Goal: Check status: Check status

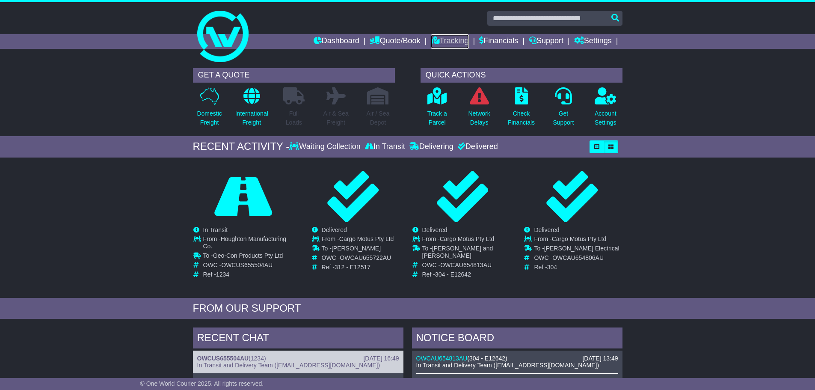
click at [440, 39] on link "Tracking" at bounding box center [450, 41] width 38 height 15
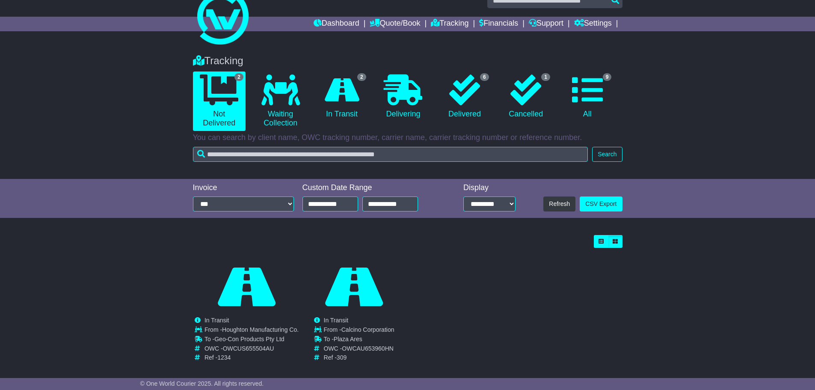
scroll to position [26, 0]
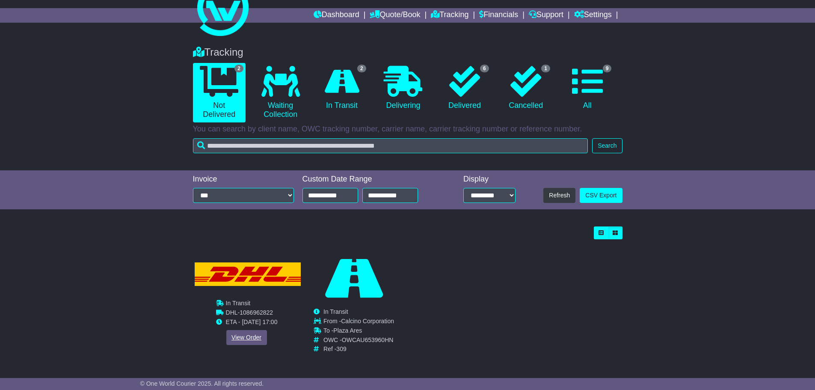
click at [232, 337] on div "Cancelled Waiting Collection In Transit InTransit To - OWC - Ref -" at bounding box center [246, 304] width 107 height 103
click at [241, 338] on link "View Order" at bounding box center [246, 337] width 41 height 15
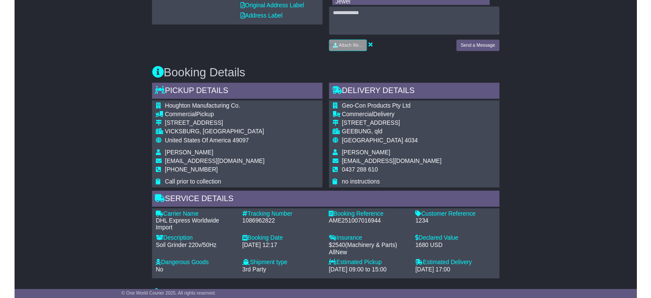
scroll to position [428, 0]
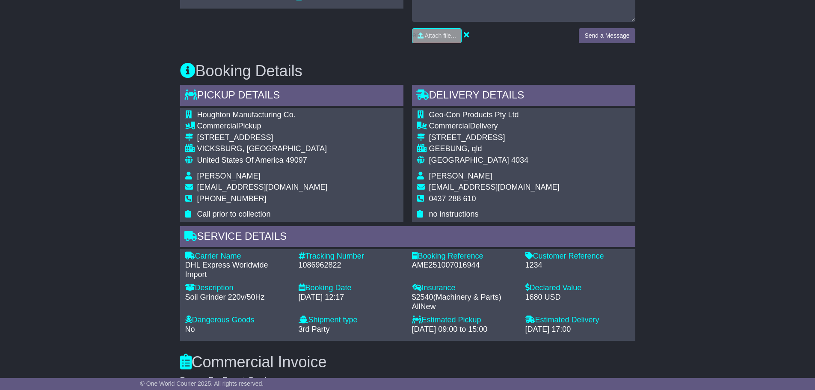
click at [316, 265] on div "1086962822" at bounding box center [351, 265] width 105 height 9
copy div "1086962822"
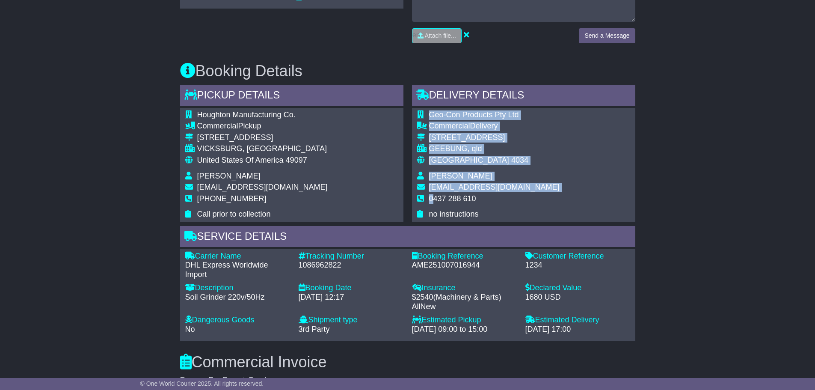
drag, startPoint x: 528, startPoint y: 186, endPoint x: 435, endPoint y: 196, distance: 93.5
click at [435, 196] on div "Geo-Con Products Pty Ltd Commercial Delivery 53 Granite St GEEBUNG, qld Austral…" at bounding box center [523, 165] width 223 height 114
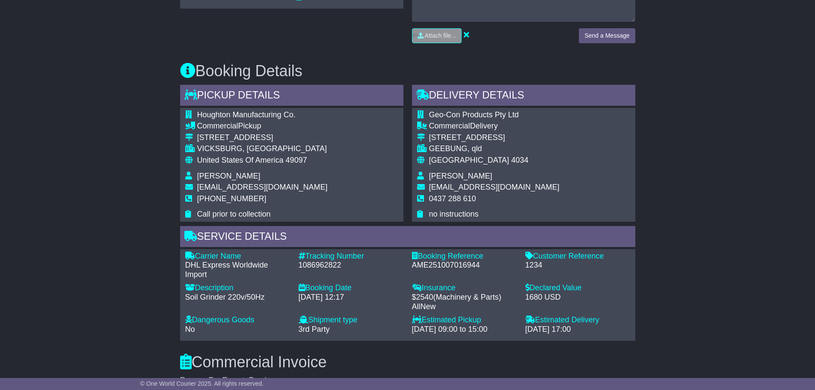
click at [430, 189] on span "[EMAIL_ADDRESS][DOMAIN_NAME]" at bounding box center [494, 187] width 131 height 9
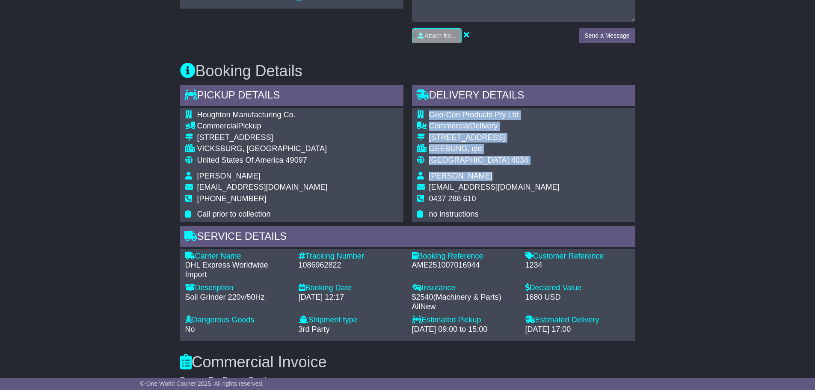
drag, startPoint x: 428, startPoint y: 189, endPoint x: 583, endPoint y: 190, distance: 154.5
click at [583, 190] on div "Geo-Con Products Pty Ltd Commercial Delivery 53 Granite St GEEBUNG, qld Austral…" at bounding box center [523, 165] width 223 height 114
click at [536, 190] on div "Geo-Con Products Pty Ltd Commercial Delivery 53 Granite St GEEBUNG, qld Austral…" at bounding box center [523, 165] width 223 height 114
click at [521, 187] on div "Geo-Con Products Pty Ltd Commercial Delivery 53 Granite St GEEBUNG, qld Austral…" at bounding box center [523, 165] width 223 height 114
drag, startPoint x: 520, startPoint y: 187, endPoint x: 431, endPoint y: 187, distance: 89.0
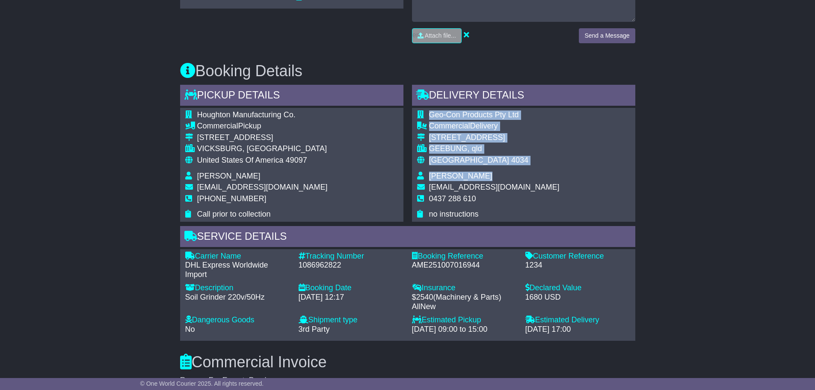
click at [425, 187] on div "Geo-Con Products Pty Ltd Commercial Delivery 53 Granite St GEEBUNG, qld Austral…" at bounding box center [523, 165] width 223 height 114
click at [431, 187] on span "[EMAIL_ADDRESS][DOMAIN_NAME]" at bounding box center [494, 187] width 131 height 9
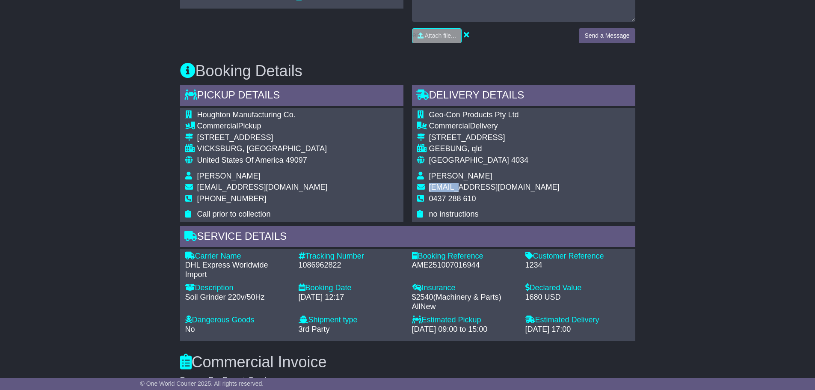
click at [431, 187] on span "[EMAIL_ADDRESS][DOMAIN_NAME]" at bounding box center [494, 187] width 131 height 9
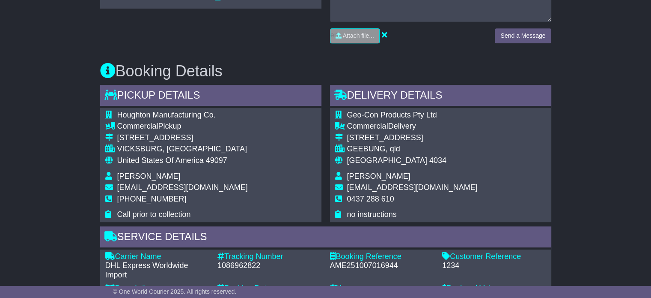
click at [429, 161] on span "4034" at bounding box center [437, 160] width 17 height 9
drag, startPoint x: 395, startPoint y: 198, endPoint x: 348, endPoint y: 199, distance: 47.1
click at [348, 199] on td "0437 288 610" at bounding box center [412, 202] width 131 height 16
copy span "0437 288 610"
